Goal: Check status: Check status

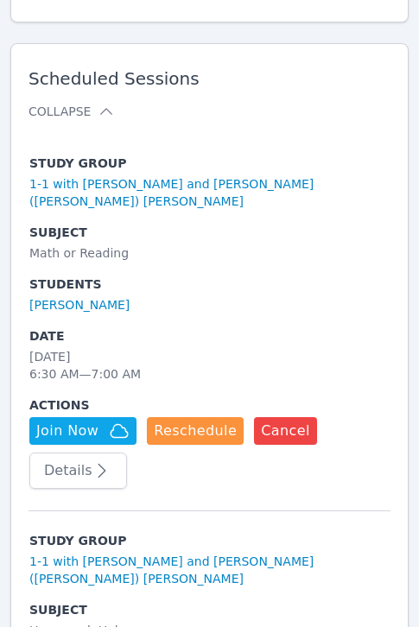
scroll to position [561, 0]
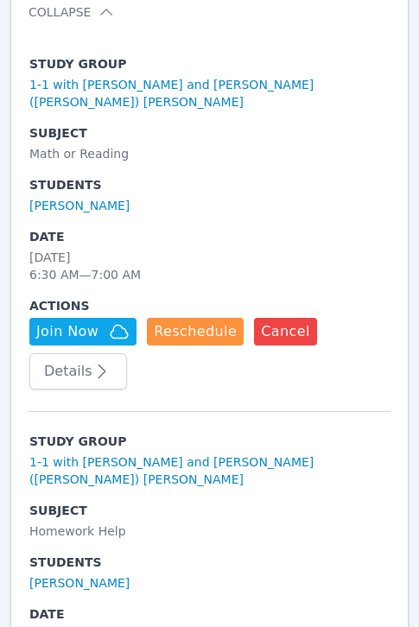
click at [193, 249] on div "[DATE] 6:30 AM — 7:00 AM" at bounding box center [209, 266] width 360 height 35
click at [236, 145] on div "Math or Reading" at bounding box center [209, 153] width 360 height 17
click at [85, 353] on button "Details" at bounding box center [78, 371] width 98 height 36
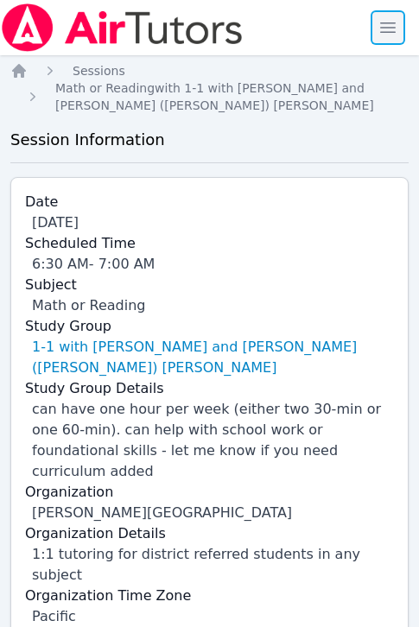
click at [382, 34] on span "button" at bounding box center [388, 28] width 38 height 38
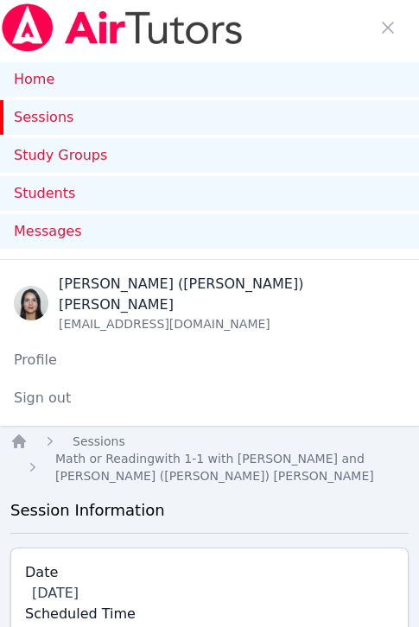
click at [83, 113] on link "Sessions" at bounding box center [209, 117] width 419 height 35
click at [390, 30] on span "button" at bounding box center [388, 28] width 38 height 38
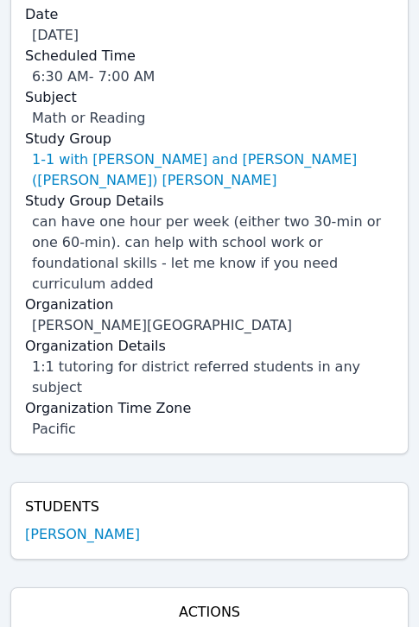
scroll to position [191, 0]
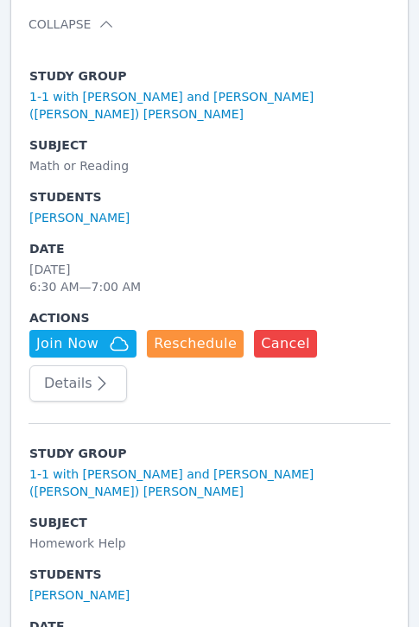
scroll to position [532, 0]
